Goal: Leave review/rating

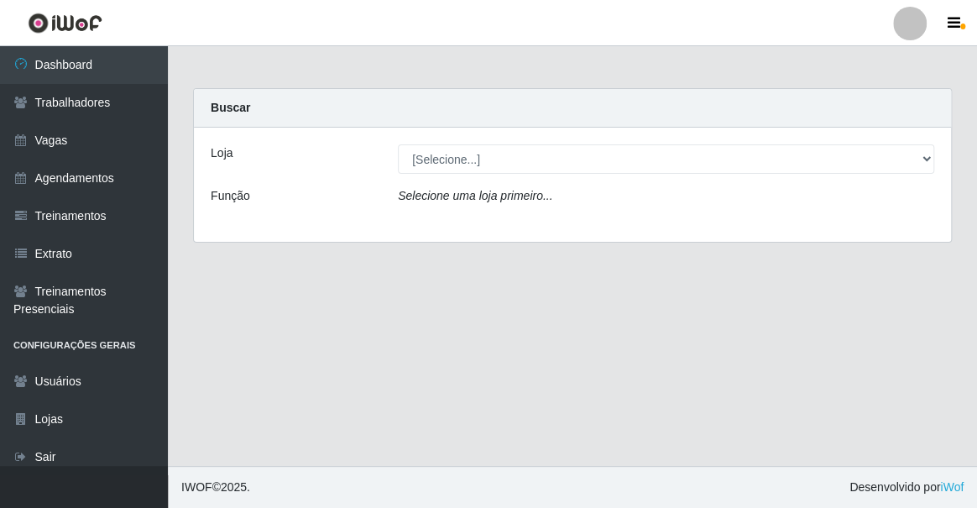
click at [531, 149] on select "[Selecione...] Famiglia Muccini - Ristorante [PERSON_NAME]" at bounding box center [666, 158] width 536 height 29
drag, startPoint x: 550, startPoint y: 229, endPoint x: 547, endPoint y: 211, distance: 17.9
click at [551, 228] on div "Loja [Selecione...] Famiglia Muccini - Ristorante [PERSON_NAME] Função Selecion…" at bounding box center [572, 185] width 757 height 114
click at [546, 205] on div "Selecione uma loja primeiro..." at bounding box center [665, 199] width 561 height 24
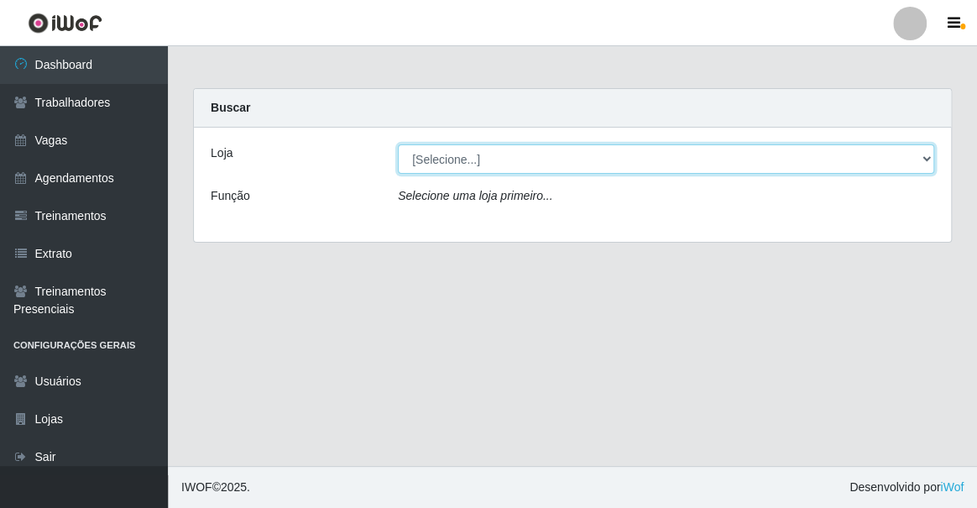
click at [537, 160] on select "[Selecione...] Famiglia Muccini - Ristorante [PERSON_NAME]" at bounding box center [666, 158] width 536 height 29
select select "267"
click at [398, 144] on select "[Selecione...] Famiglia Muccini - Ristorante [PERSON_NAME]" at bounding box center [666, 158] width 536 height 29
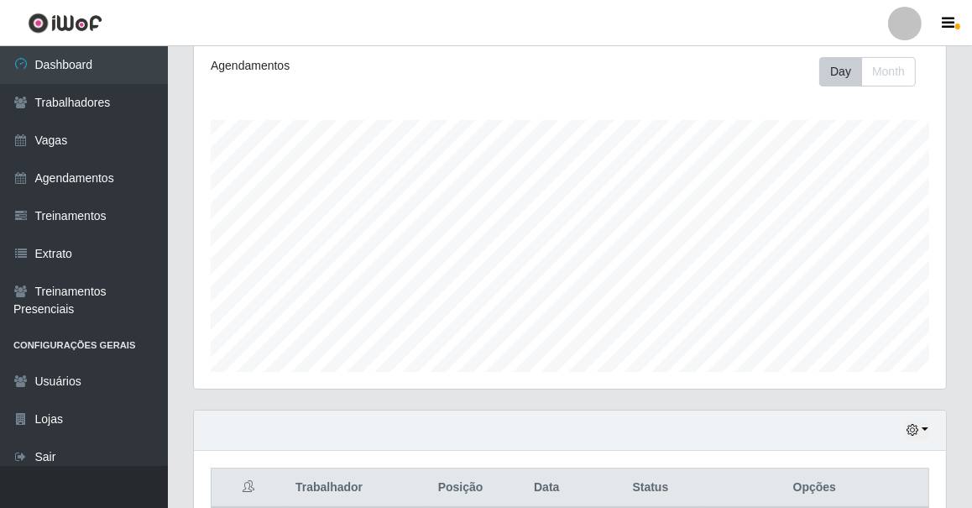
scroll to position [381, 0]
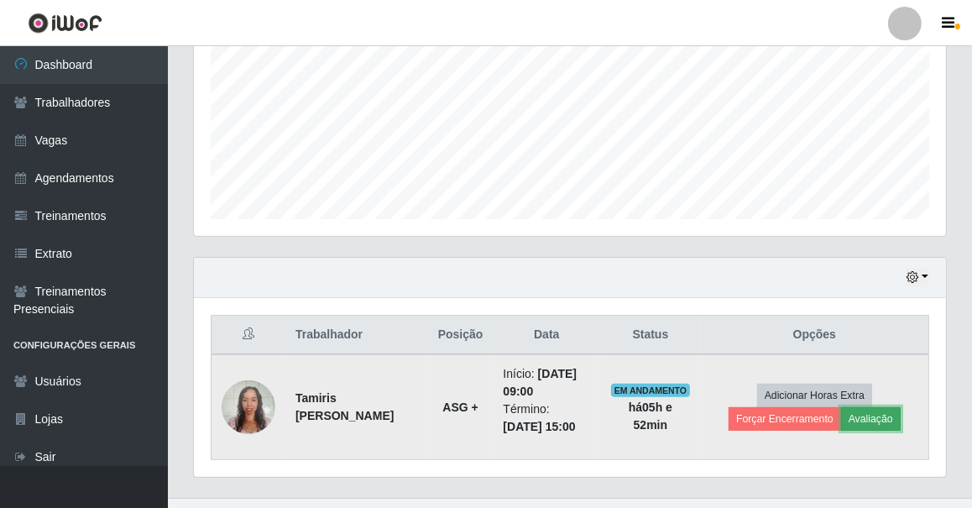
click at [864, 410] on button "Avaliação" at bounding box center [871, 418] width 60 height 23
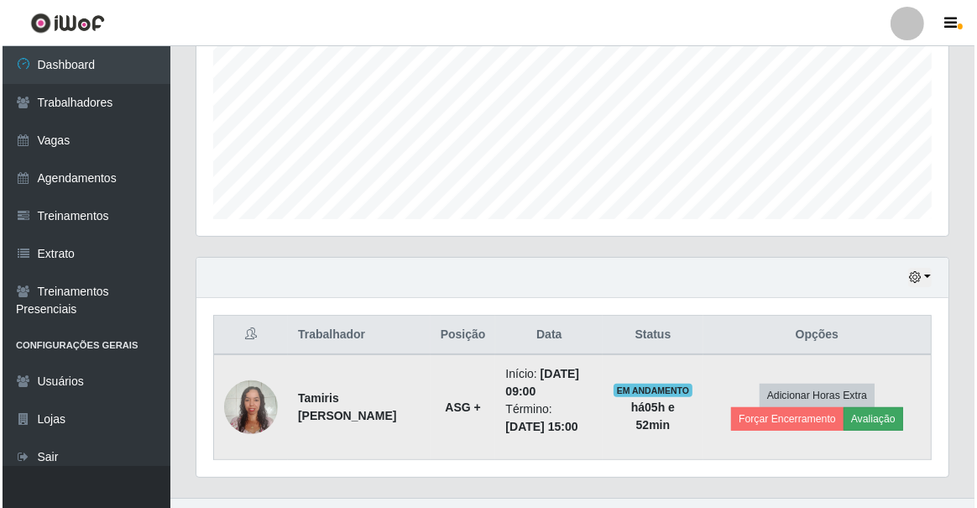
scroll to position [348, 744]
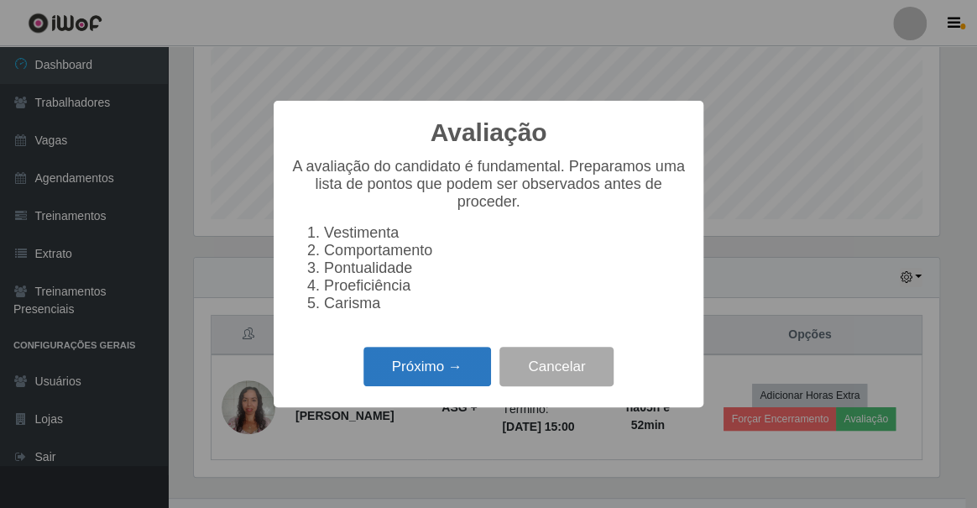
click at [437, 360] on button "Próximo →" at bounding box center [427, 366] width 128 height 39
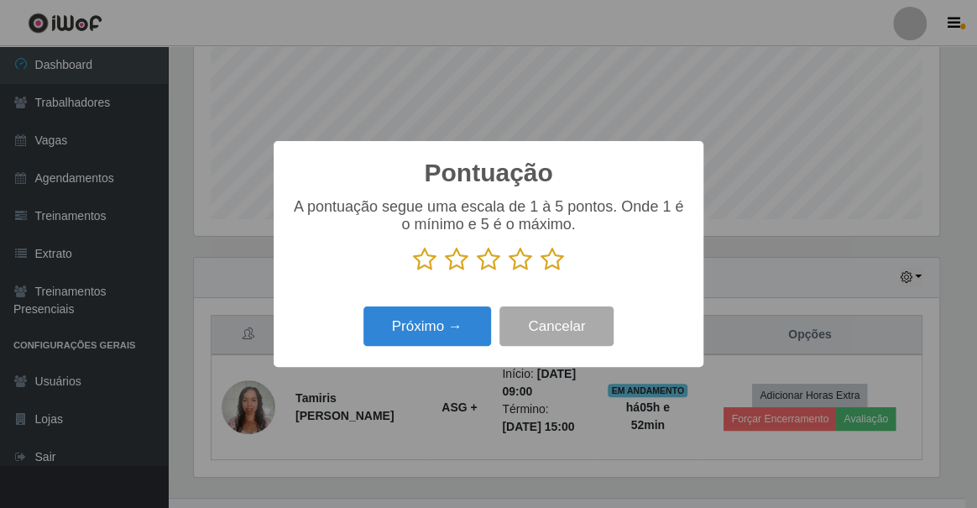
scroll to position [838740, 838342]
click at [561, 260] on icon at bounding box center [551, 259] width 23 height 25
click at [540, 272] on input "radio" at bounding box center [540, 272] width 0 height 0
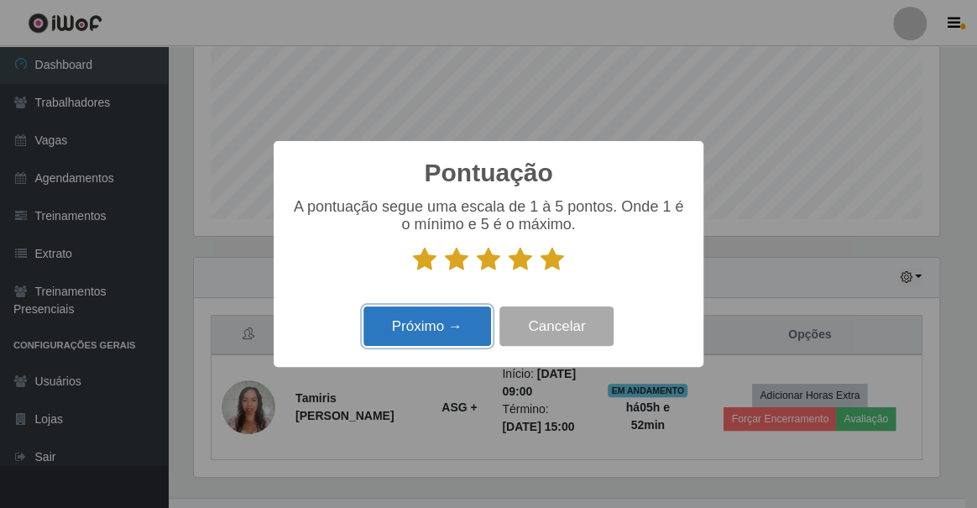
click at [404, 315] on button "Próximo →" at bounding box center [427, 325] width 128 height 39
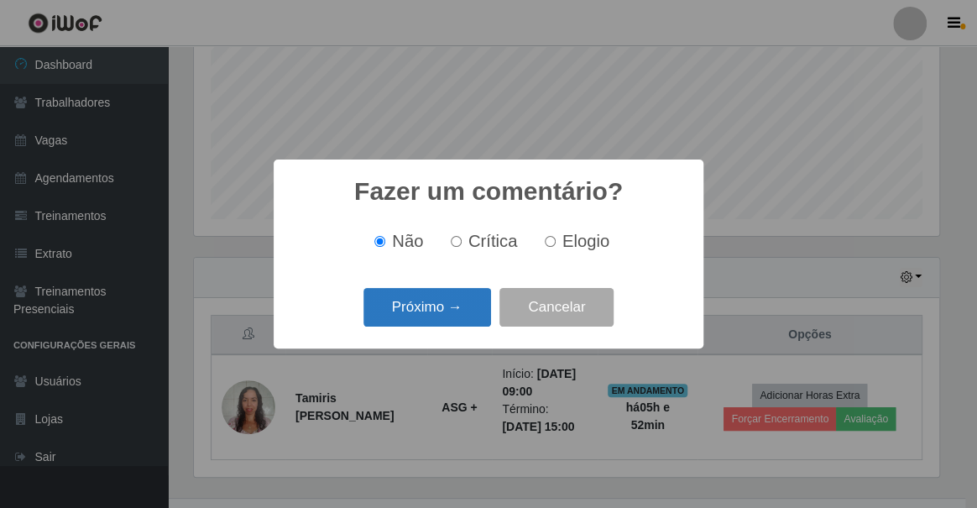
click at [428, 315] on button "Próximo →" at bounding box center [427, 307] width 128 height 39
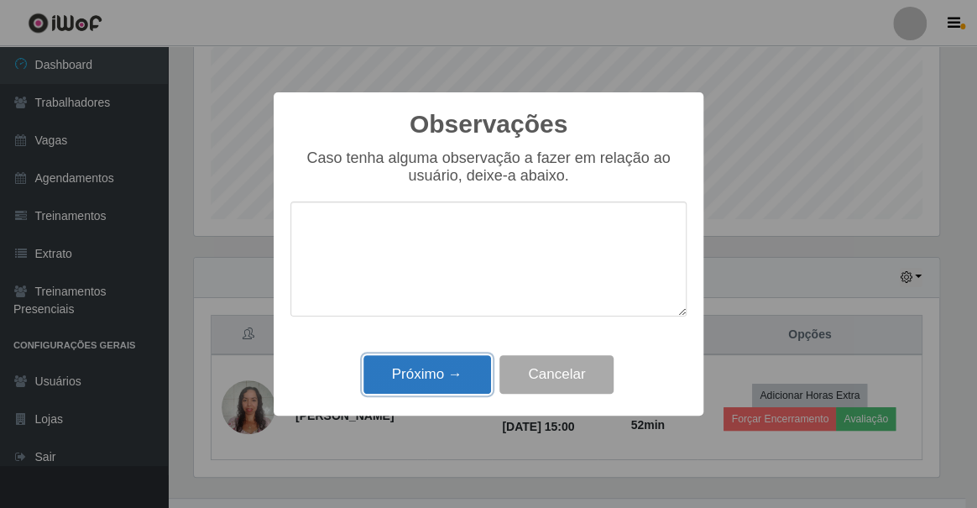
click at [464, 367] on button "Próximo →" at bounding box center [427, 374] width 128 height 39
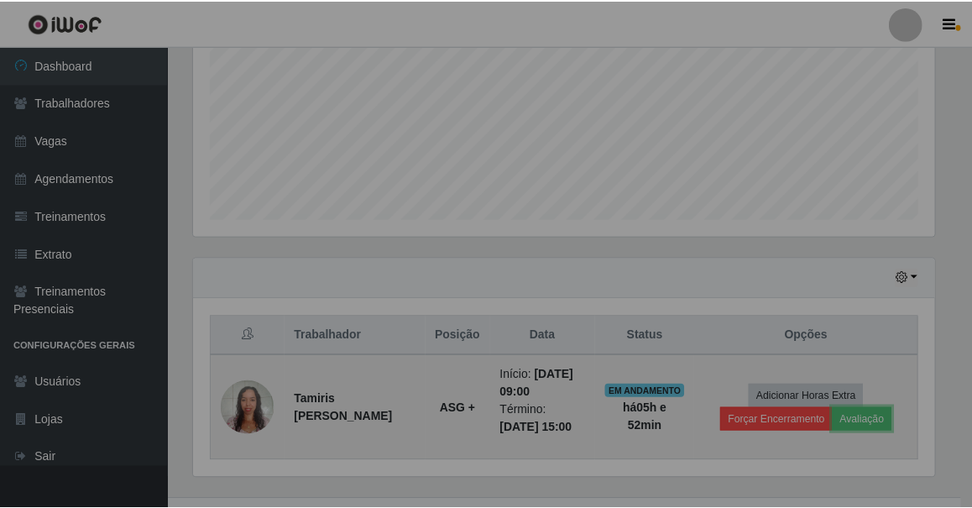
scroll to position [348, 752]
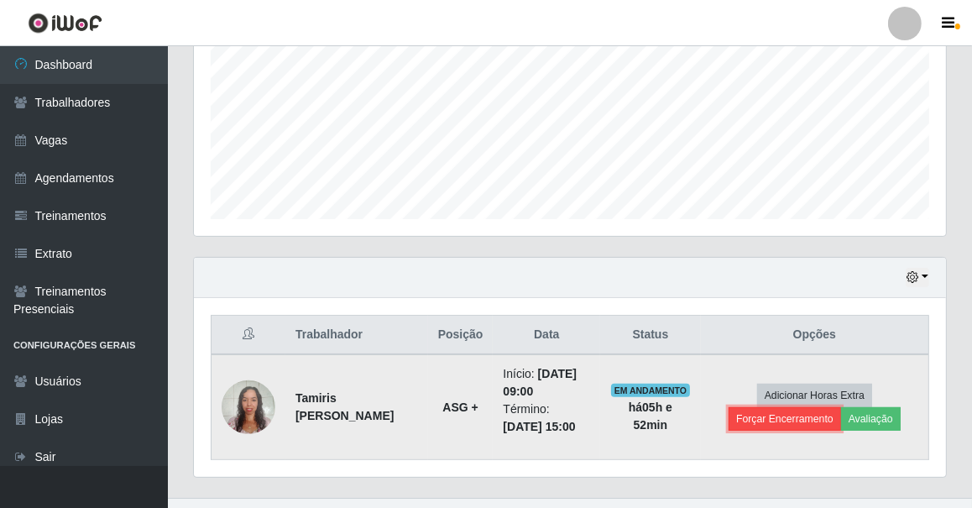
click at [766, 420] on button "Forçar Encerramento" at bounding box center [784, 418] width 112 height 23
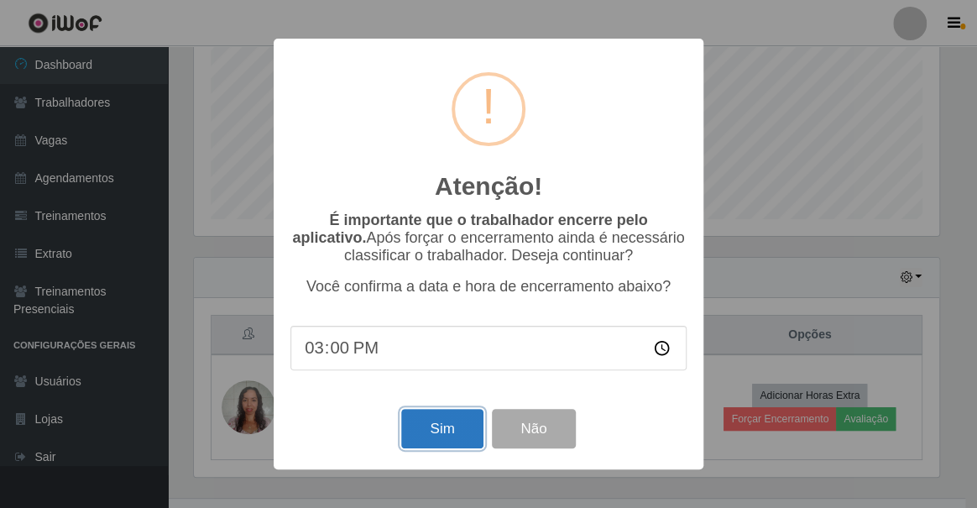
click at [445, 418] on button "Sim" at bounding box center [441, 428] width 81 height 39
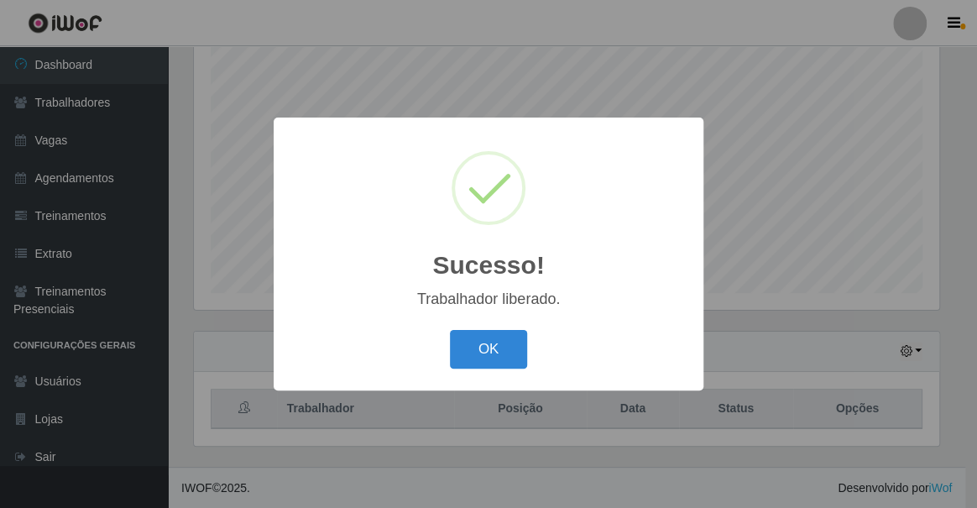
click at [450, 330] on button "OK" at bounding box center [489, 349] width 78 height 39
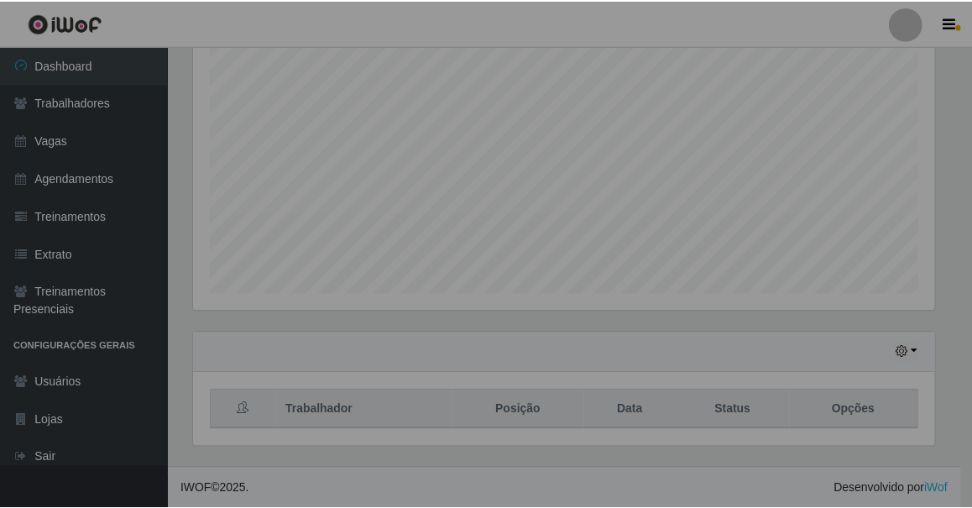
scroll to position [348, 752]
